Goal: Use online tool/utility: Use online tool/utility

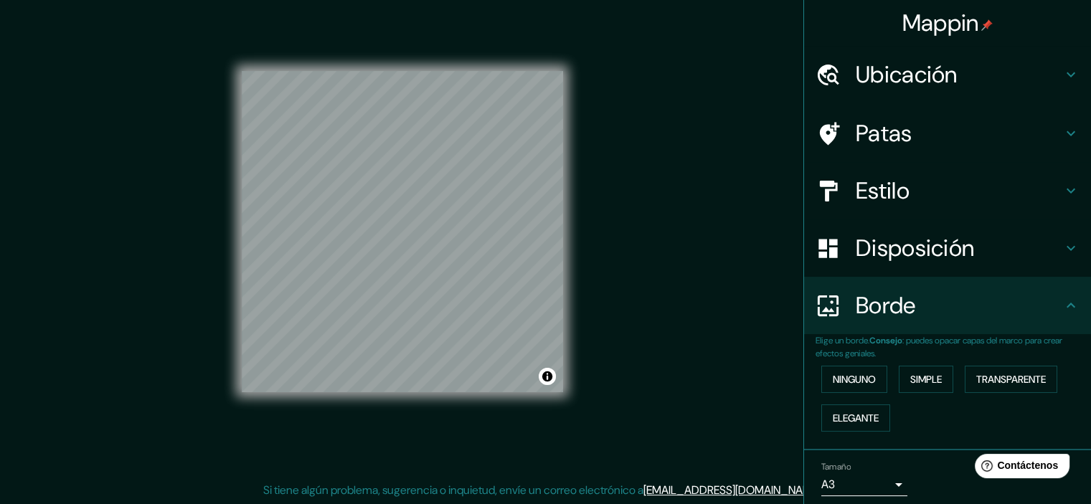
scroll to position [52, 0]
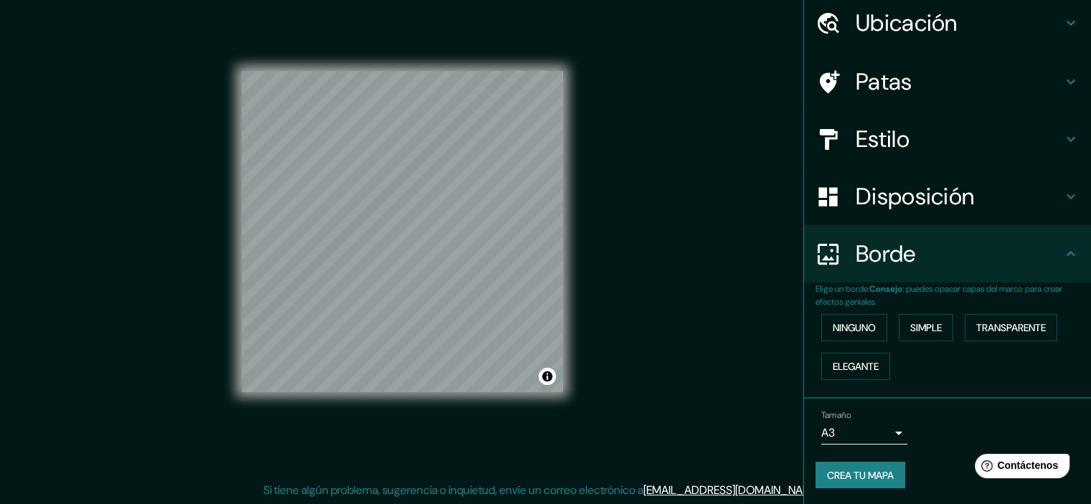
click at [889, 129] on font "Estilo" at bounding box center [883, 139] width 54 height 30
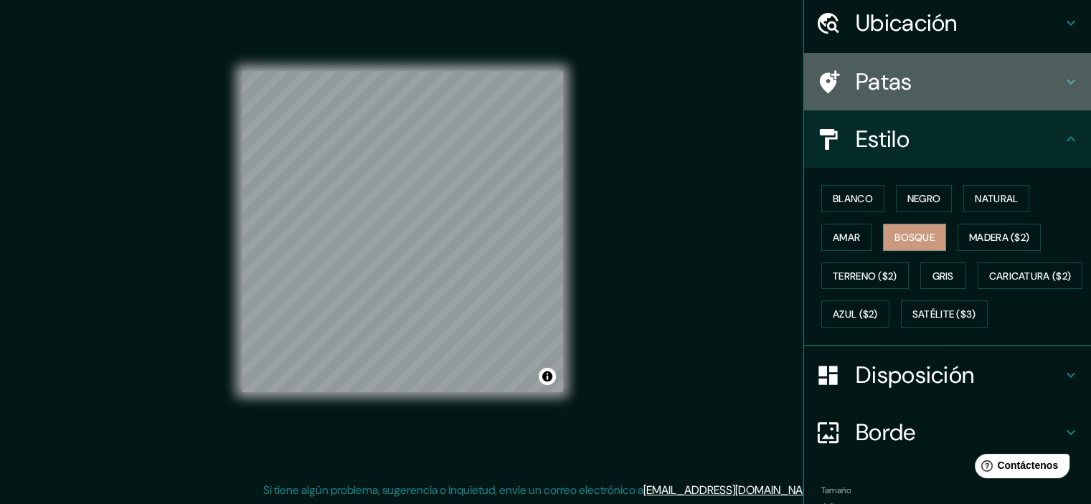
click at [902, 70] on h4 "Patas" at bounding box center [959, 81] width 207 height 29
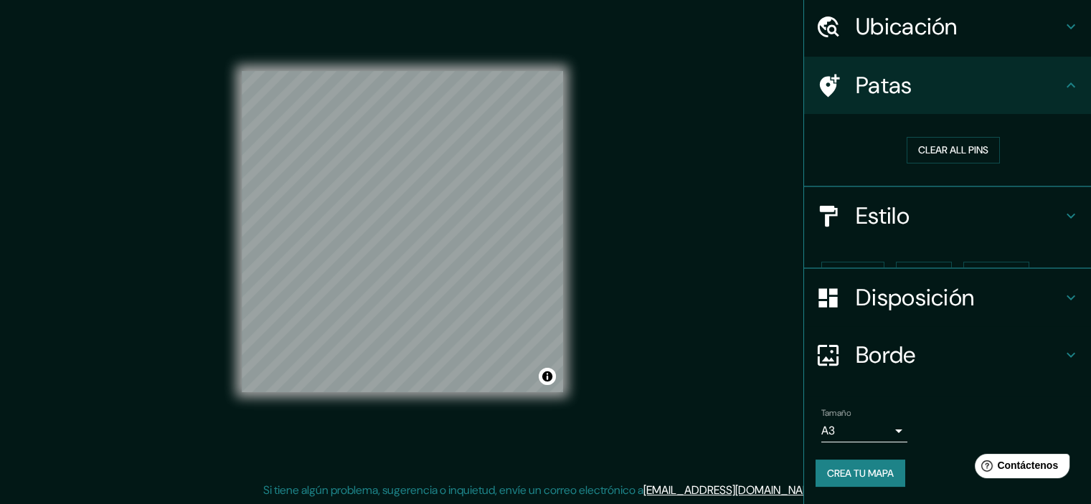
scroll to position [22, 0]
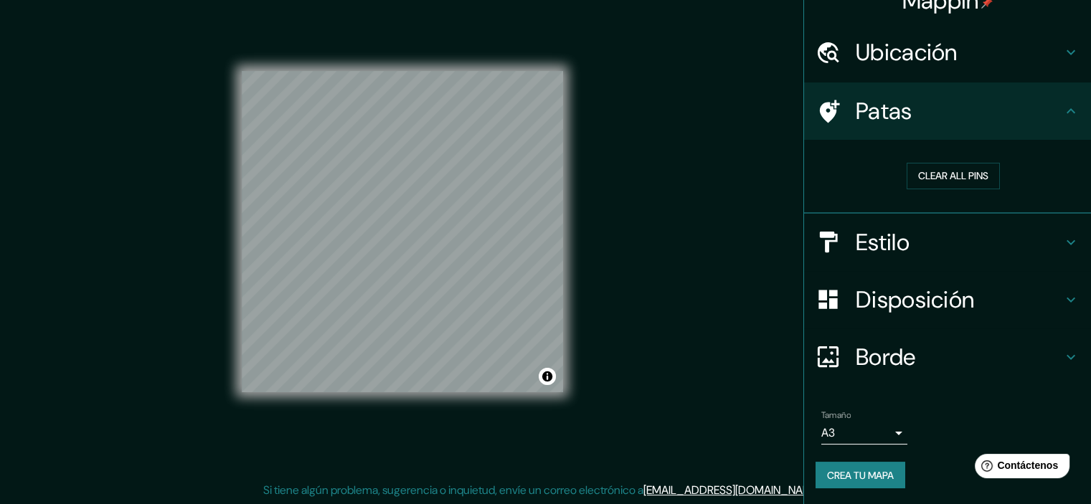
click at [864, 250] on font "Estilo" at bounding box center [883, 242] width 54 height 30
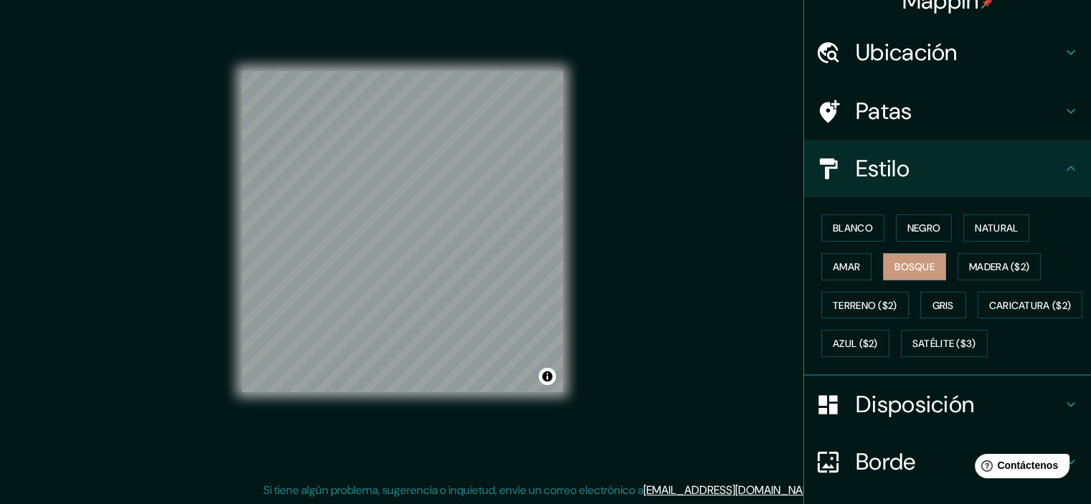
click at [915, 103] on h4 "Patas" at bounding box center [959, 111] width 207 height 29
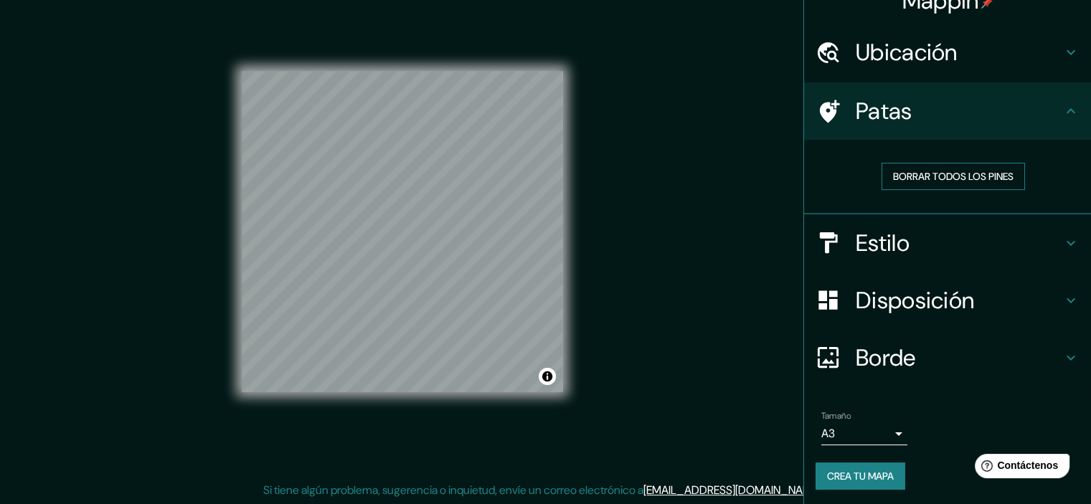
click at [932, 180] on font "Borrar todos los pines" at bounding box center [953, 176] width 120 height 13
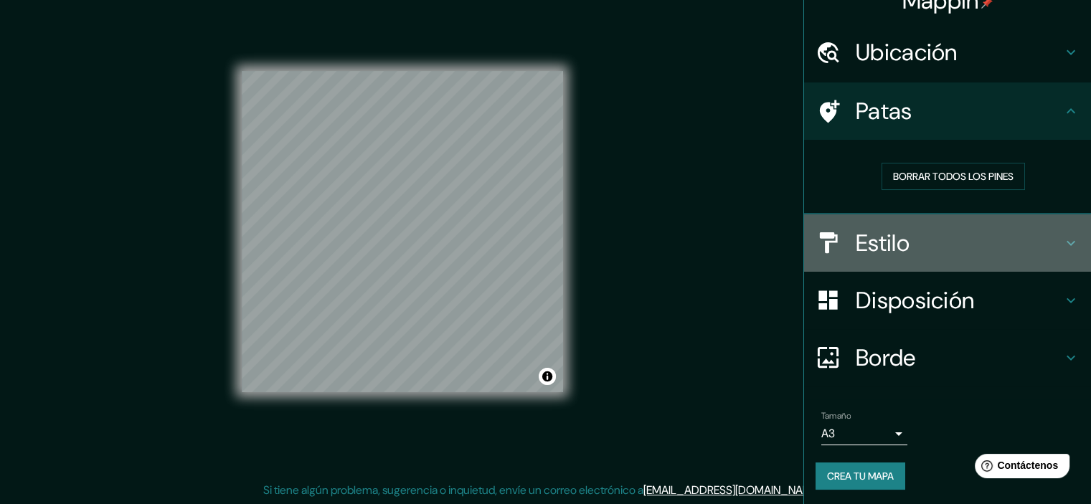
click at [912, 237] on h4 "Estilo" at bounding box center [959, 243] width 207 height 29
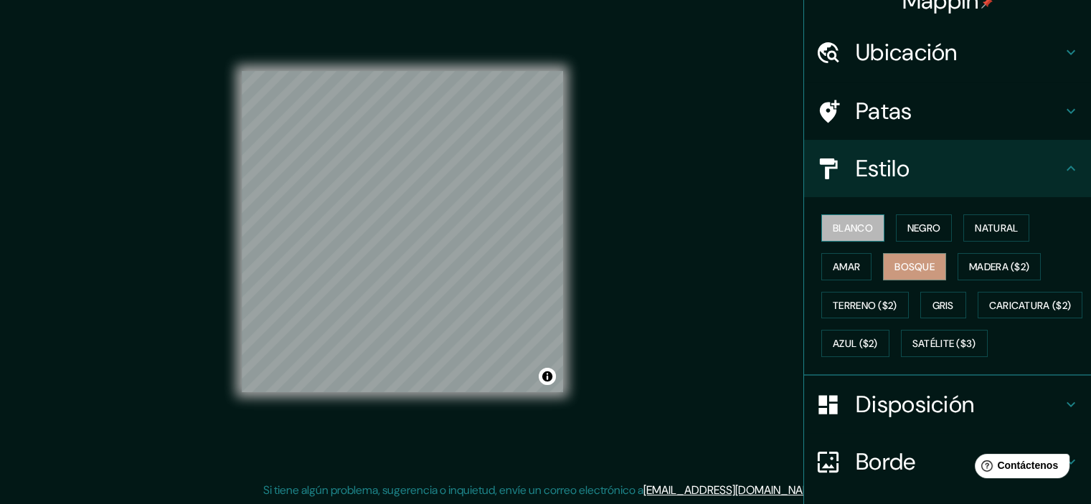
click at [843, 230] on font "Blanco" at bounding box center [853, 228] width 40 height 13
click at [907, 230] on font "Negro" at bounding box center [924, 228] width 34 height 13
click at [909, 227] on font "Negro" at bounding box center [924, 228] width 34 height 13
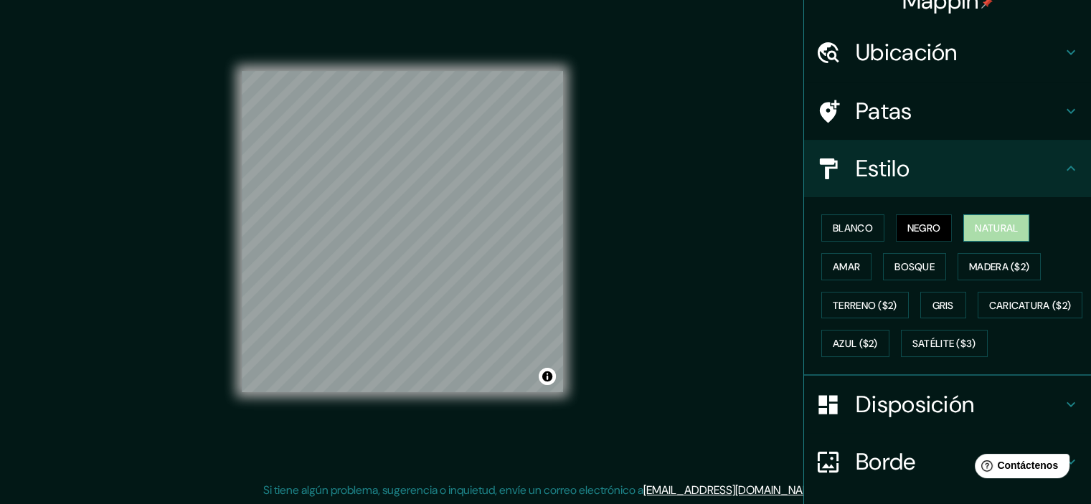
click at [1010, 227] on font "Natural" at bounding box center [996, 228] width 43 height 13
click at [861, 226] on font "Blanco" at bounding box center [853, 228] width 40 height 13
click at [983, 226] on font "Natural" at bounding box center [996, 228] width 43 height 13
click at [836, 253] on button "Amar" at bounding box center [846, 266] width 50 height 27
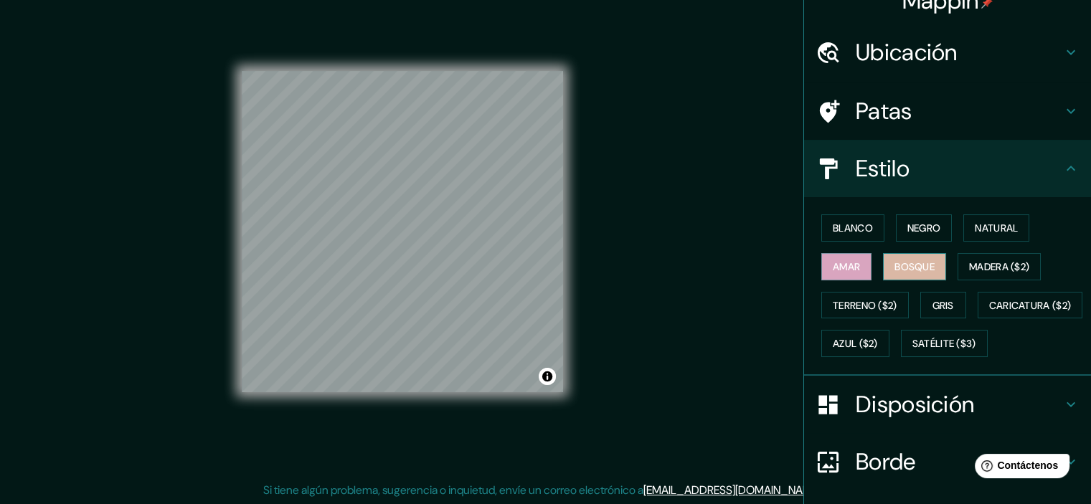
click at [911, 267] on font "Bosque" at bounding box center [914, 266] width 40 height 13
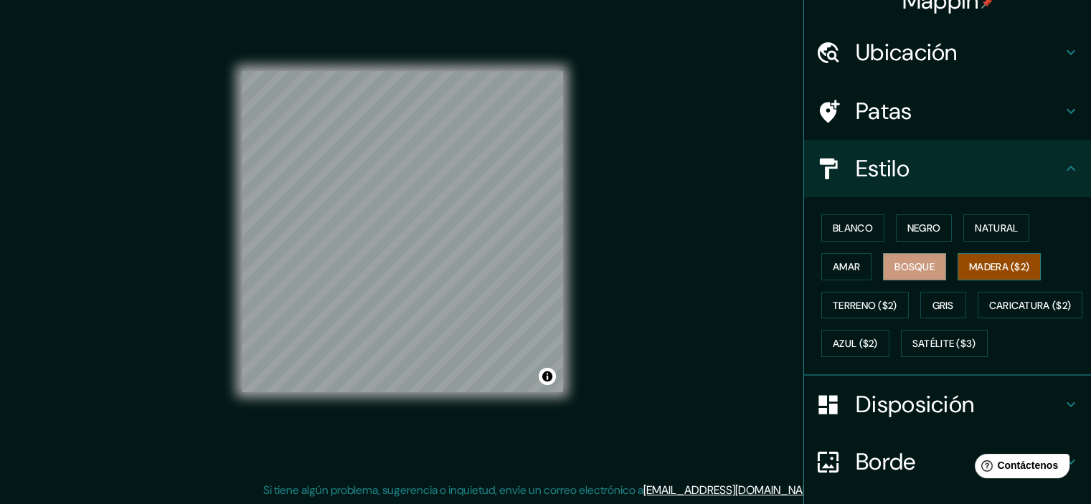
click at [993, 264] on font "Madera ($2)" at bounding box center [999, 266] width 60 height 13
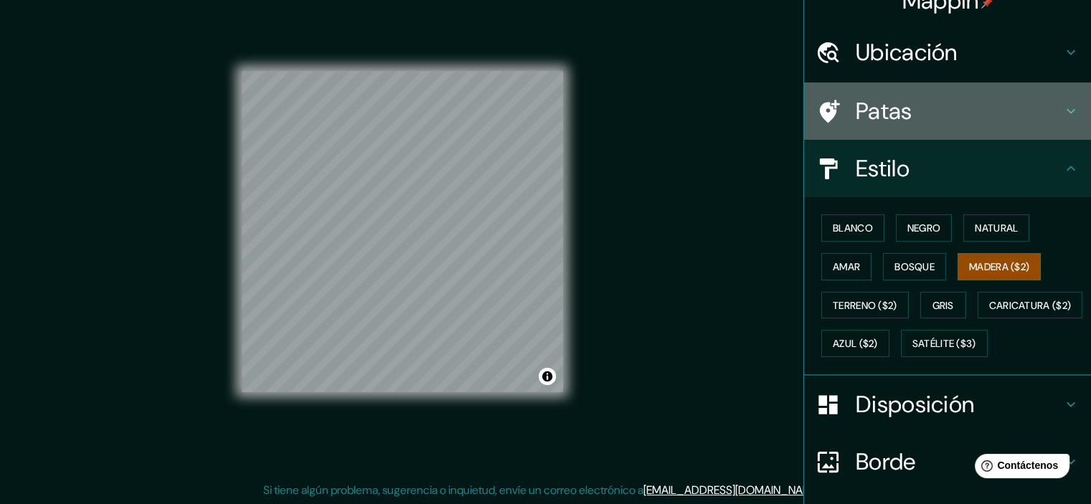
click at [921, 125] on h4 "Patas" at bounding box center [959, 111] width 207 height 29
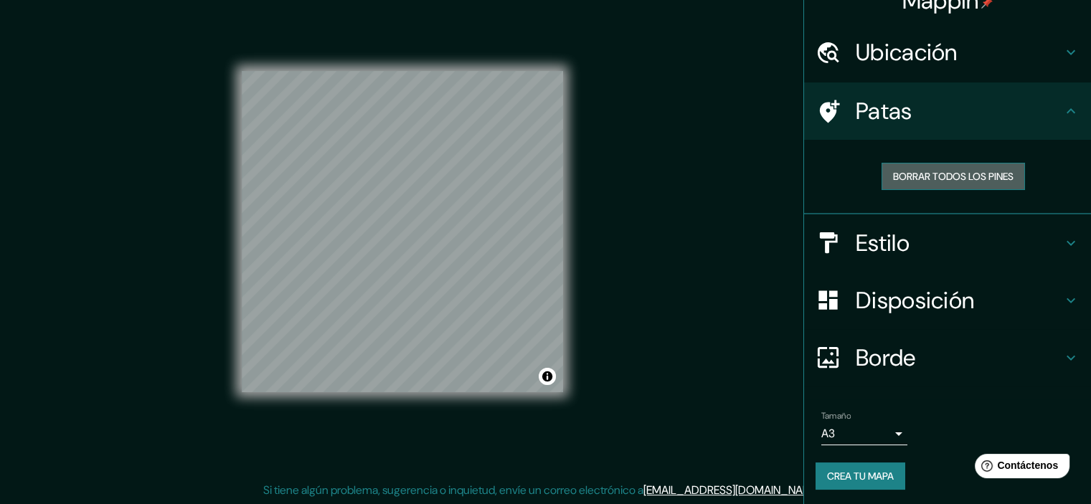
click at [947, 173] on font "Borrar todos los pines" at bounding box center [953, 176] width 120 height 13
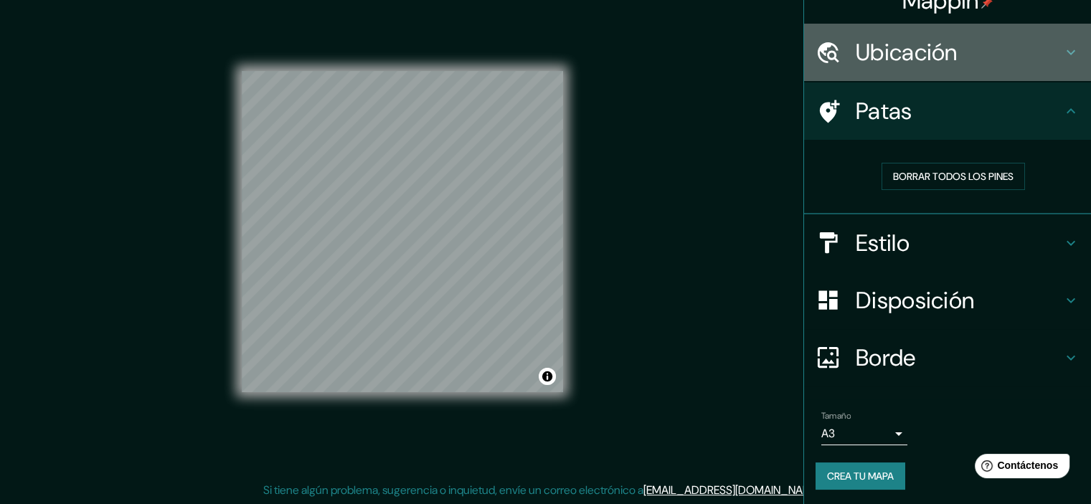
click at [953, 58] on h4 "Ubicación" at bounding box center [959, 52] width 207 height 29
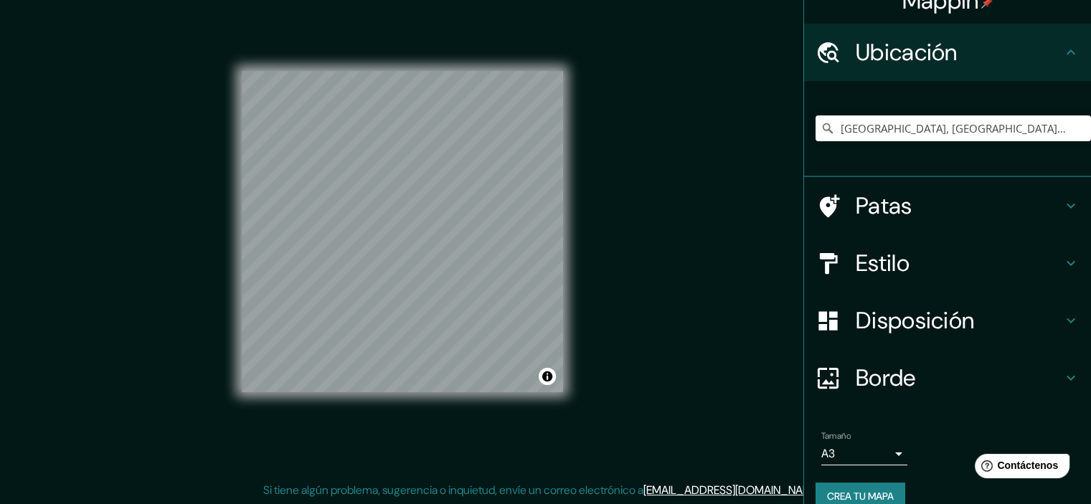
click at [604, 197] on div "Mappin Ubicación [GEOGRAPHIC_DATA], [GEOGRAPHIC_DATA], [GEOGRAPHIC_DATA] Patas …" at bounding box center [545, 243] width 1091 height 523
